Goal: Task Accomplishment & Management: Manage account settings

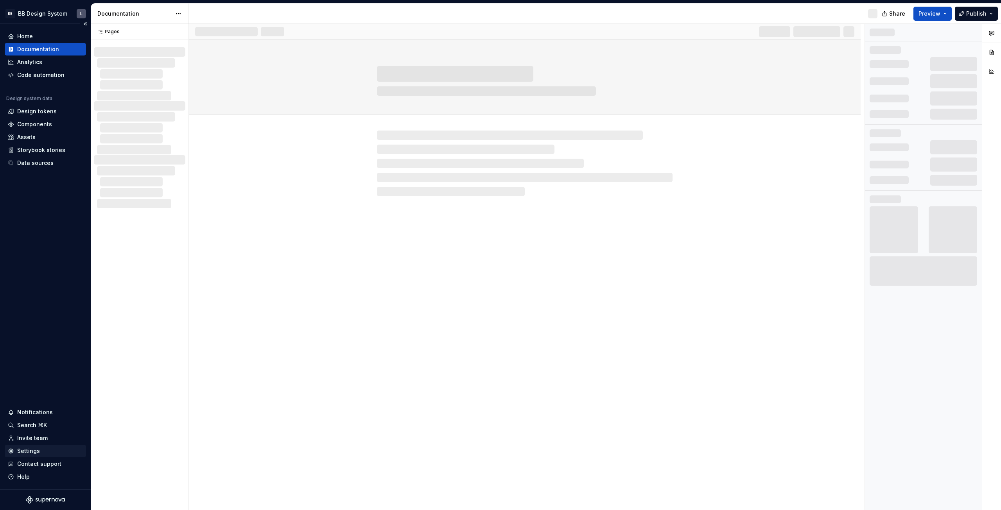
click at [45, 452] on div "Settings" at bounding box center [45, 451] width 75 height 8
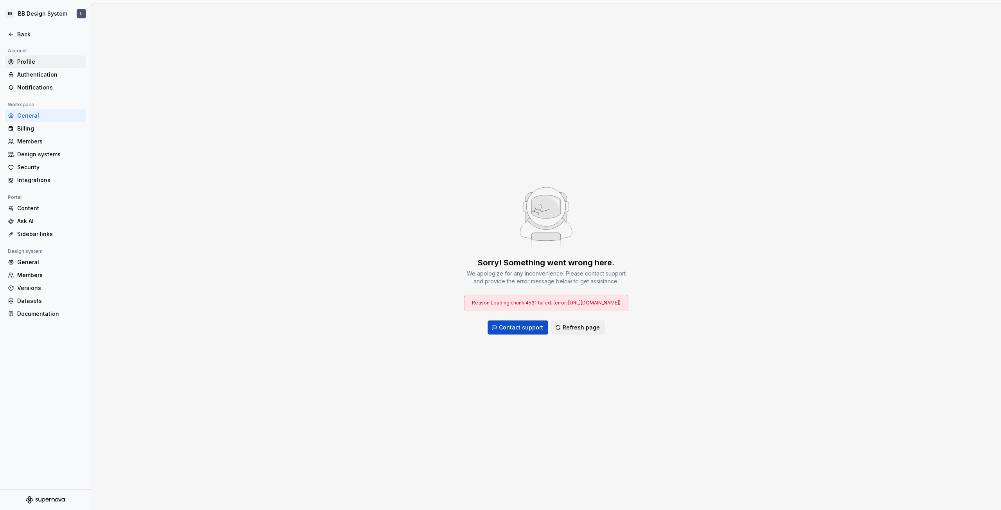
click at [42, 60] on div "Profile" at bounding box center [50, 62] width 66 height 8
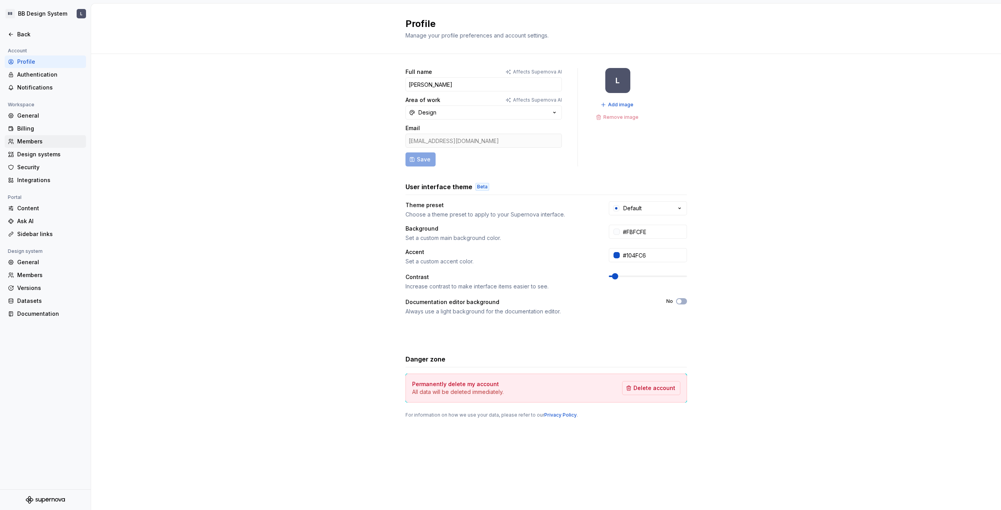
click at [40, 143] on div "Members" at bounding box center [50, 142] width 66 height 8
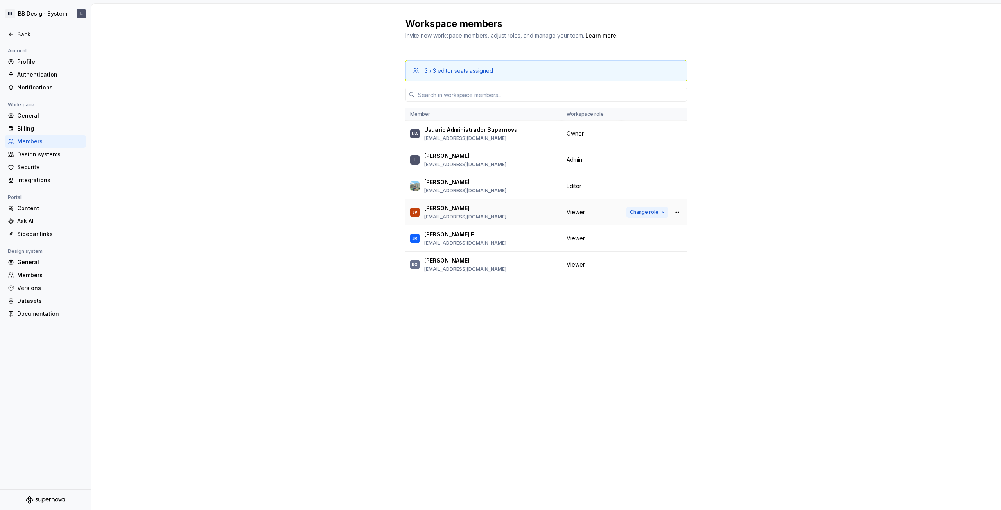
click at [654, 211] on span "Change role" at bounding box center [644, 212] width 29 height 6
click at [656, 158] on span "Change role" at bounding box center [658, 160] width 29 height 6
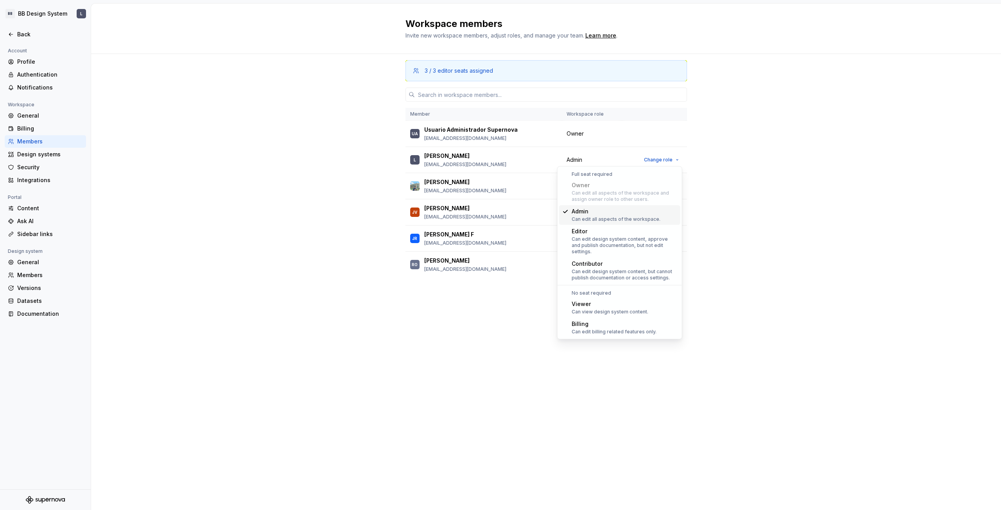
click at [711, 182] on div "3 / 3 editor seats assigned Member Workspace role UA Usuario Administrador Supe…" at bounding box center [546, 282] width 910 height 456
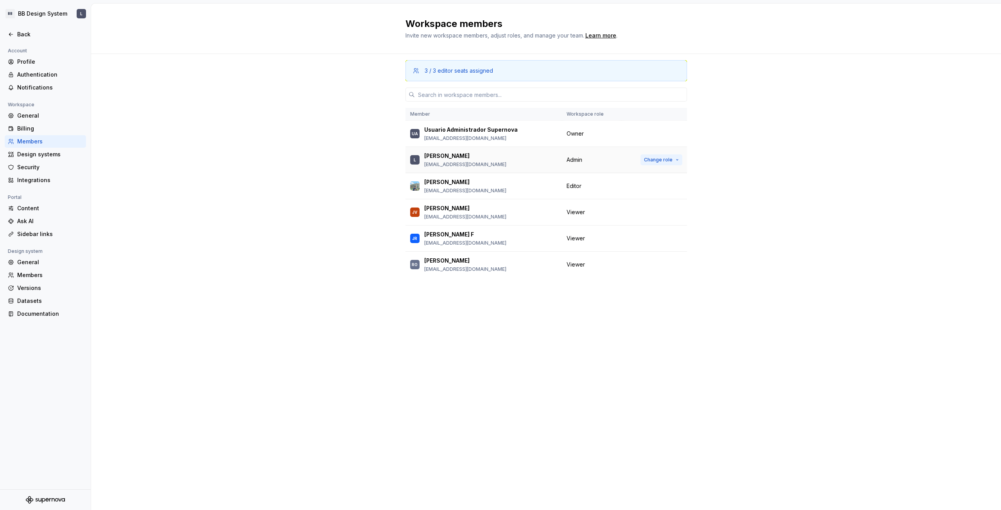
click at [654, 160] on span "Change role" at bounding box center [658, 160] width 29 height 6
click at [745, 252] on div "3 / 3 editor seats assigned Member Workspace role UA Usuario Administrador Supe…" at bounding box center [546, 282] width 910 height 456
click at [659, 186] on button "Change role" at bounding box center [648, 186] width 42 height 11
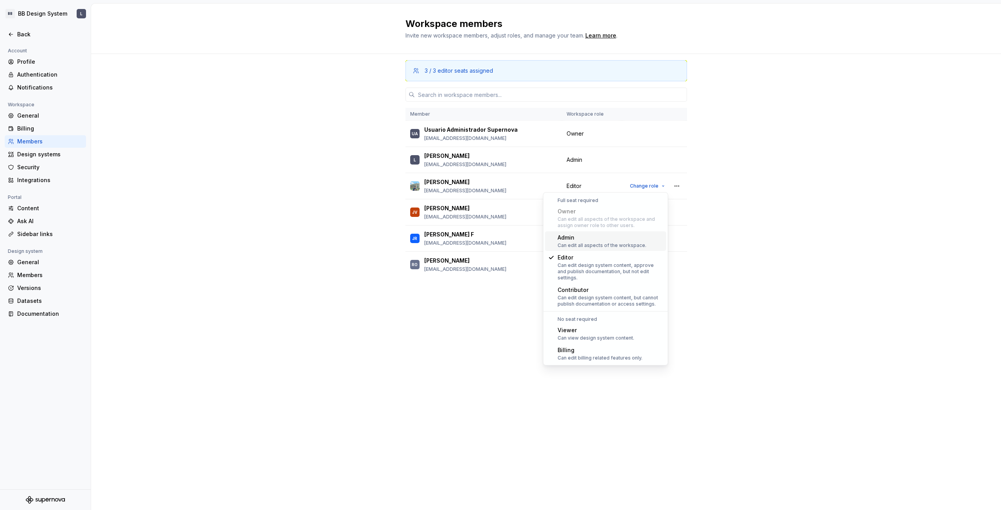
click at [713, 241] on div "3 / 3 editor seats assigned Member Workspace role UA Usuario Administrador Supe…" at bounding box center [546, 282] width 910 height 456
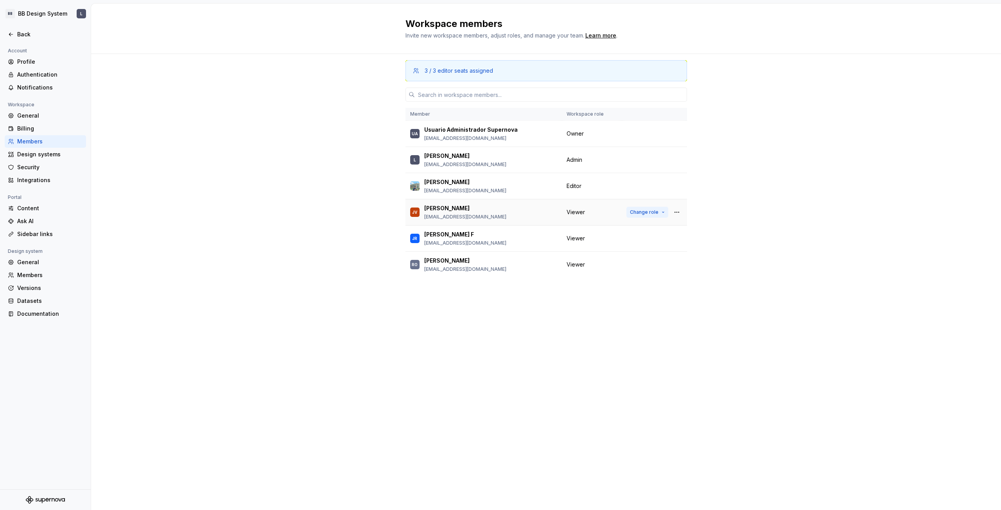
click at [658, 212] on span "Change role" at bounding box center [644, 212] width 29 height 6
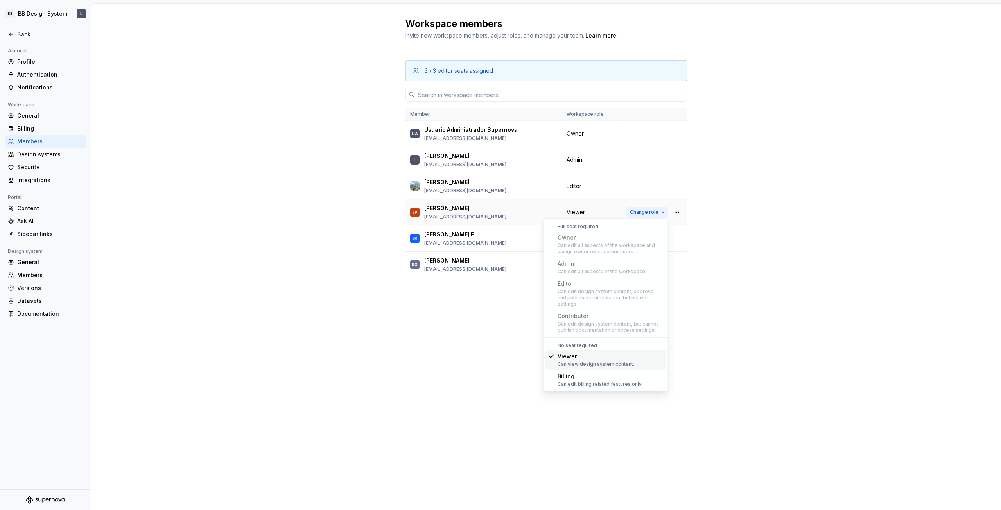
click at [657, 212] on span "Change role" at bounding box center [644, 212] width 29 height 6
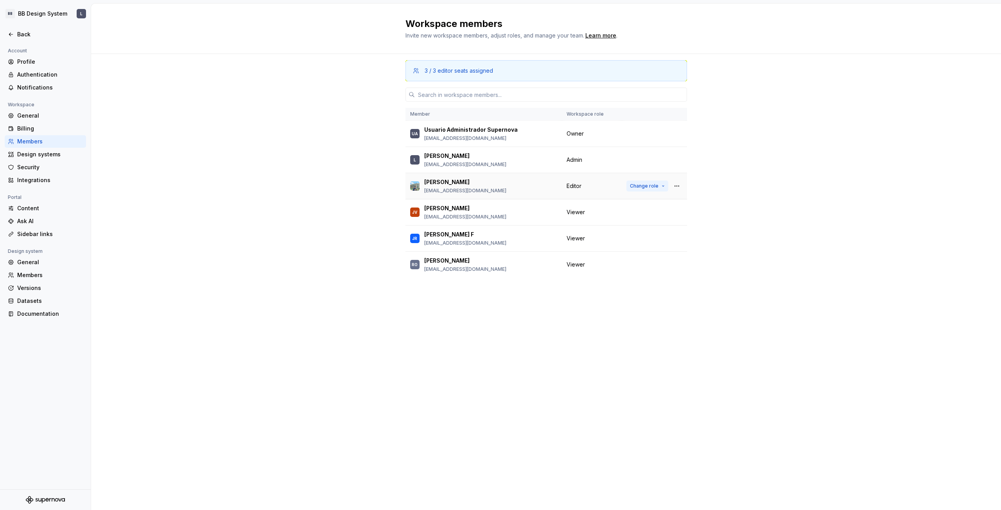
click at [657, 183] on span "Change role" at bounding box center [644, 186] width 29 height 6
click at [737, 236] on div "3 / 3 editor seats assigned Member Workspace role UA Usuario Administrador Supe…" at bounding box center [546, 282] width 910 height 456
click at [655, 186] on span "Change role" at bounding box center [644, 186] width 29 height 6
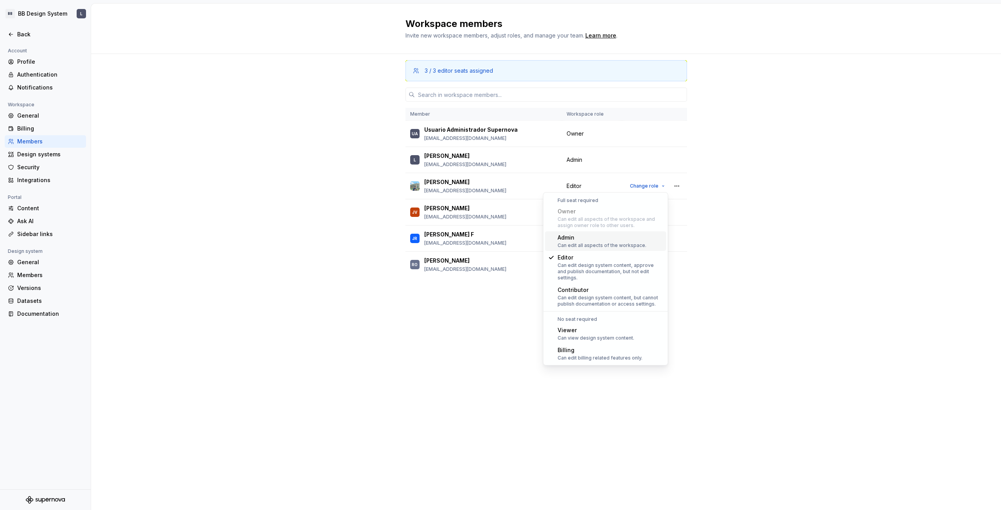
click at [621, 241] on div "Admin" at bounding box center [602, 238] width 89 height 8
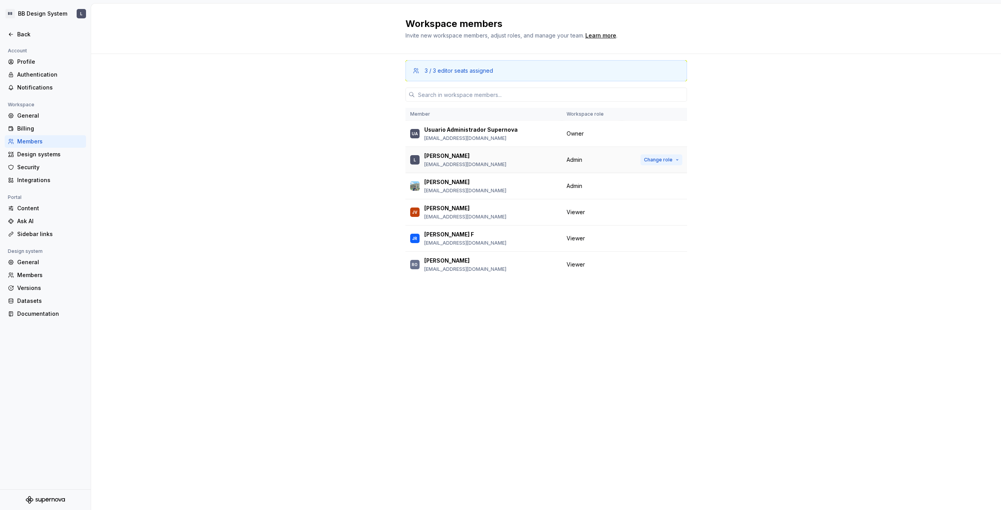
click at [670, 157] on span "Change role" at bounding box center [658, 160] width 29 height 6
click at [789, 283] on div "3 / 3 editor seats assigned Member Workspace role UA Usuario Administrador Supe…" at bounding box center [546, 282] width 910 height 456
click at [653, 212] on span "Change role" at bounding box center [644, 212] width 29 height 6
click at [655, 160] on span "Change role" at bounding box center [658, 160] width 29 height 6
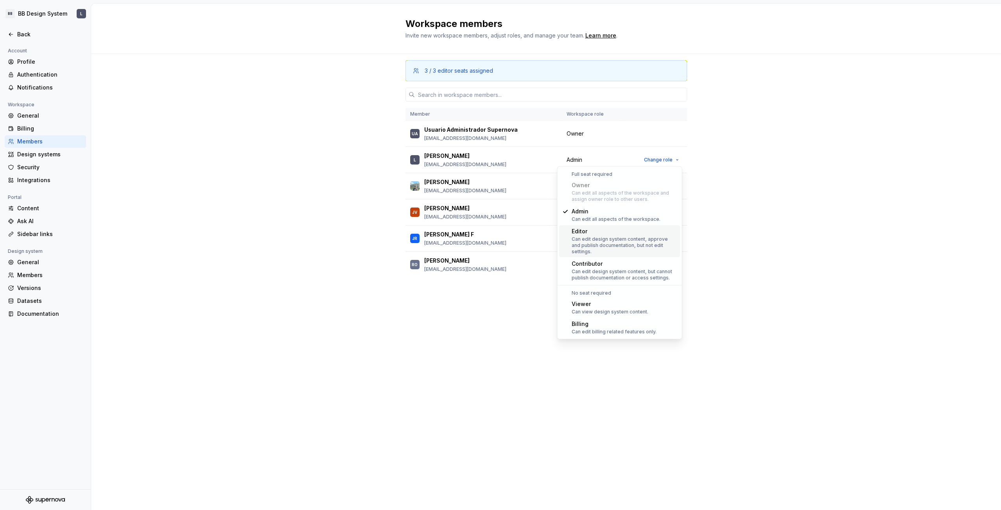
click at [625, 237] on div "Can edit design system content, approve and publish documentation, but not edit…" at bounding box center [625, 245] width 106 height 19
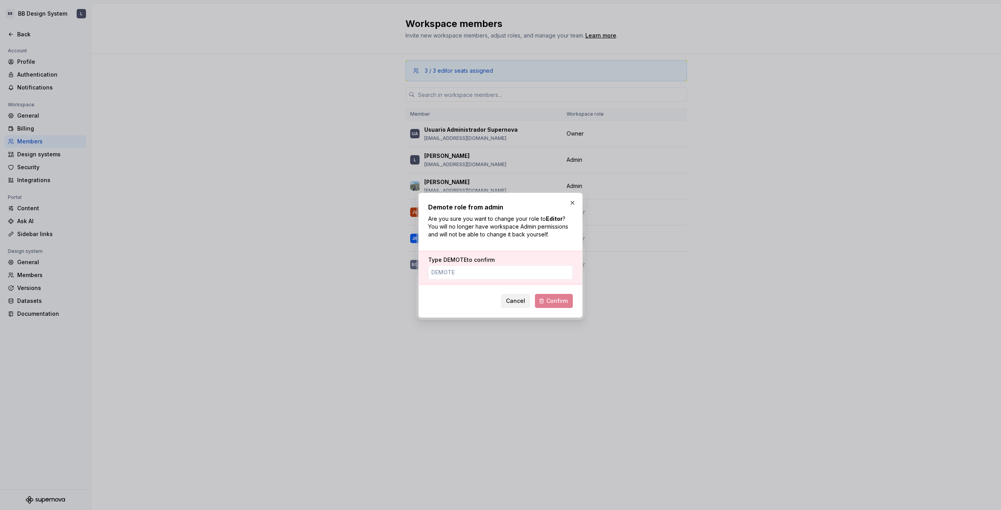
click at [517, 300] on span "Cancel" at bounding box center [515, 301] width 19 height 8
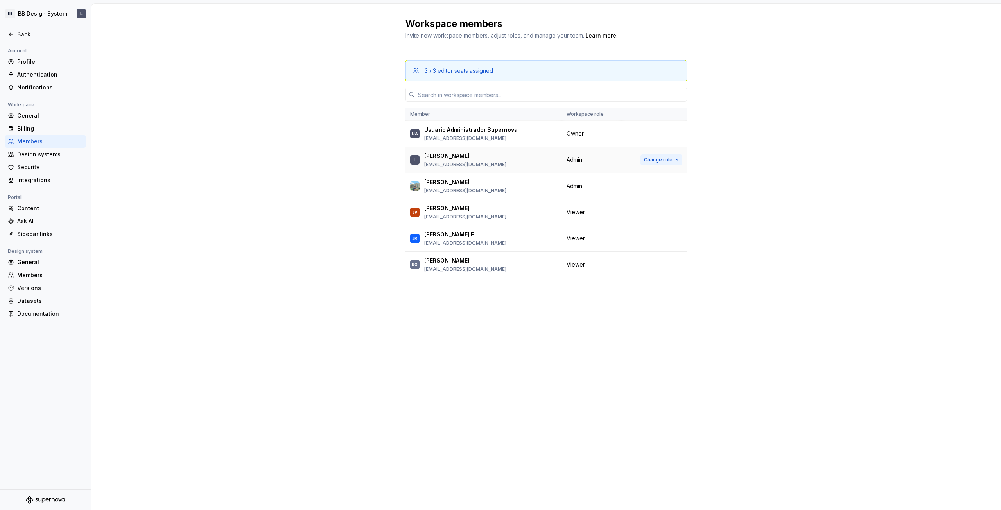
click at [662, 158] on span "Change role" at bounding box center [658, 160] width 29 height 6
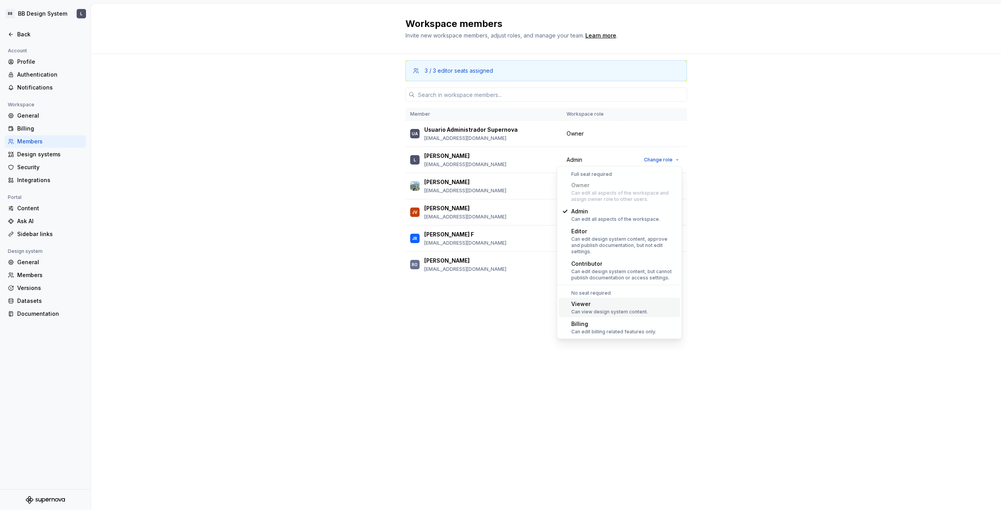
click at [619, 300] on div "Viewer" at bounding box center [609, 304] width 77 height 8
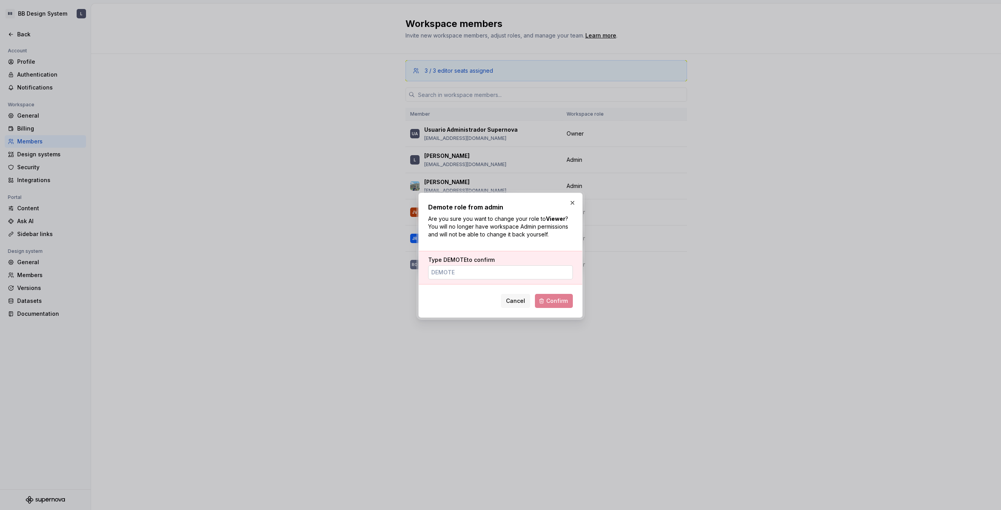
click at [494, 276] on input "Type DEMOTE to confirm" at bounding box center [500, 273] width 145 height 14
type input "DEMOTE"
click at [553, 300] on span "Confirm" at bounding box center [557, 301] width 22 height 8
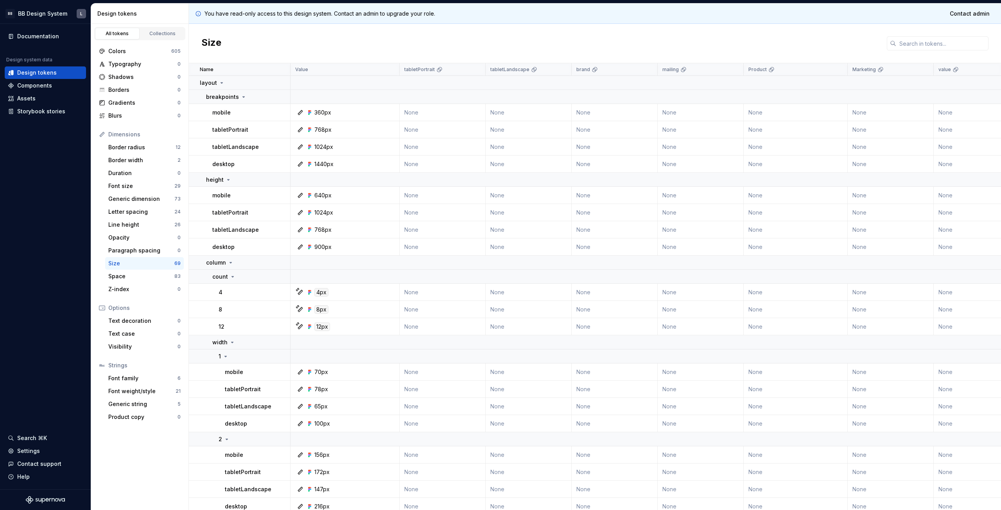
click at [352, 32] on div "Size" at bounding box center [595, 43] width 812 height 39
